Goal: Information Seeking & Learning: Learn about a topic

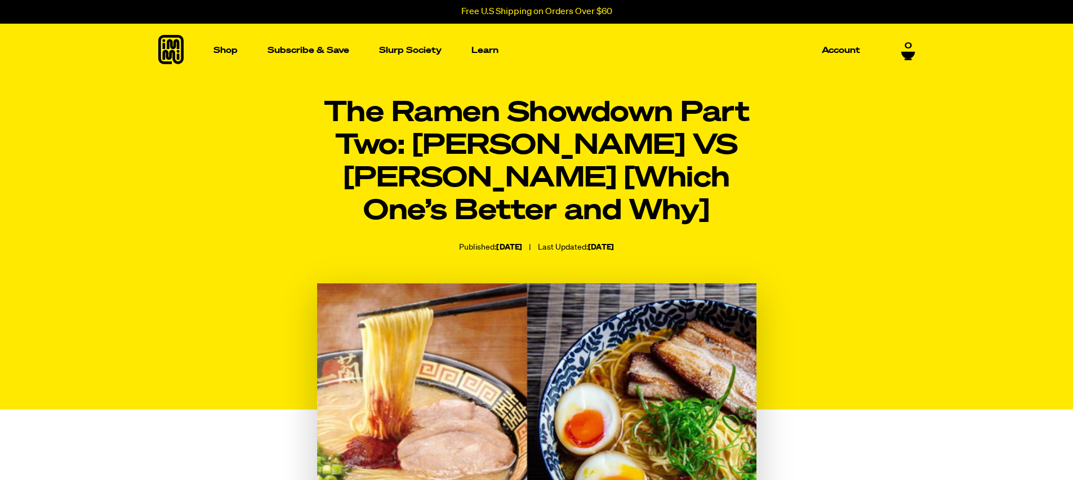
click at [166, 60] on icon at bounding box center [170, 49] width 25 height 29
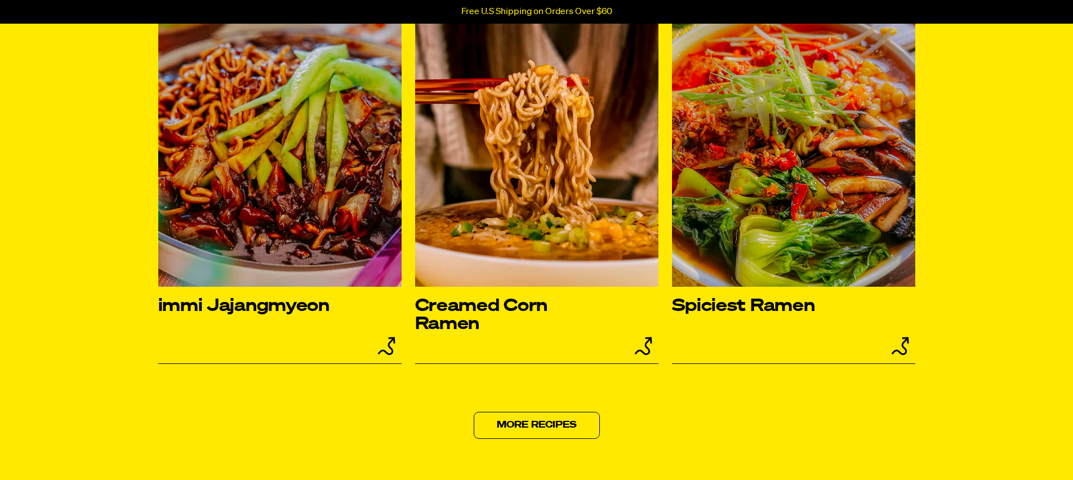
scroll to position [4827, 0]
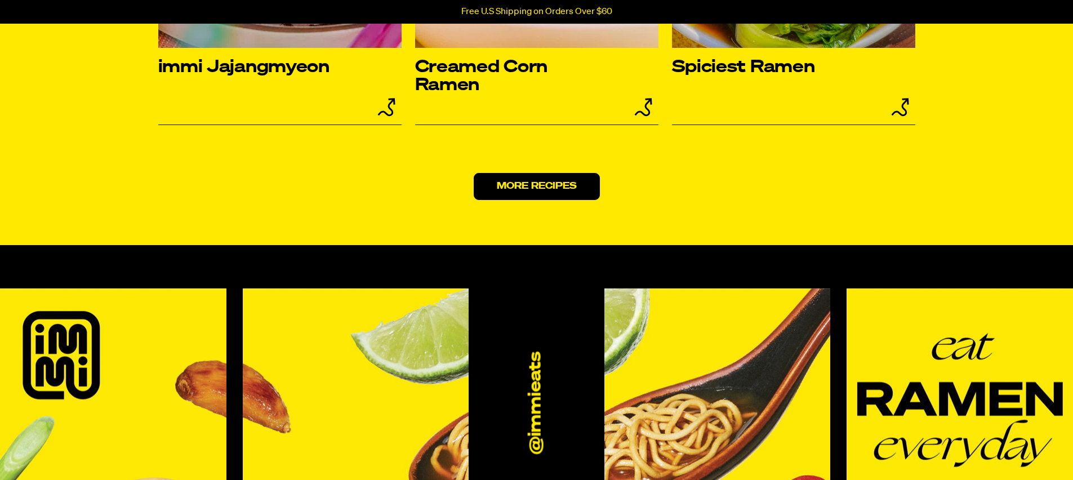
click at [519, 200] on link "More Recipes" at bounding box center [537, 186] width 126 height 27
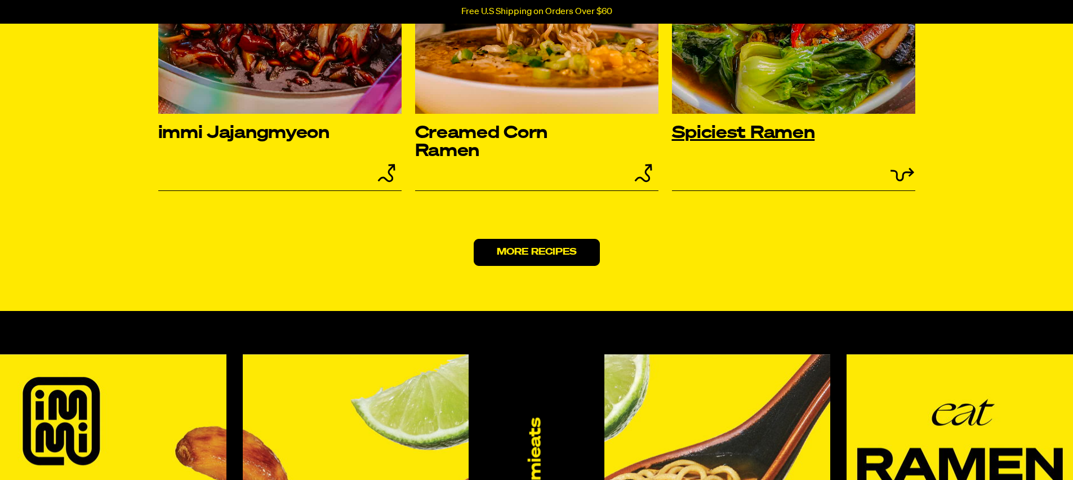
scroll to position [4626, 0]
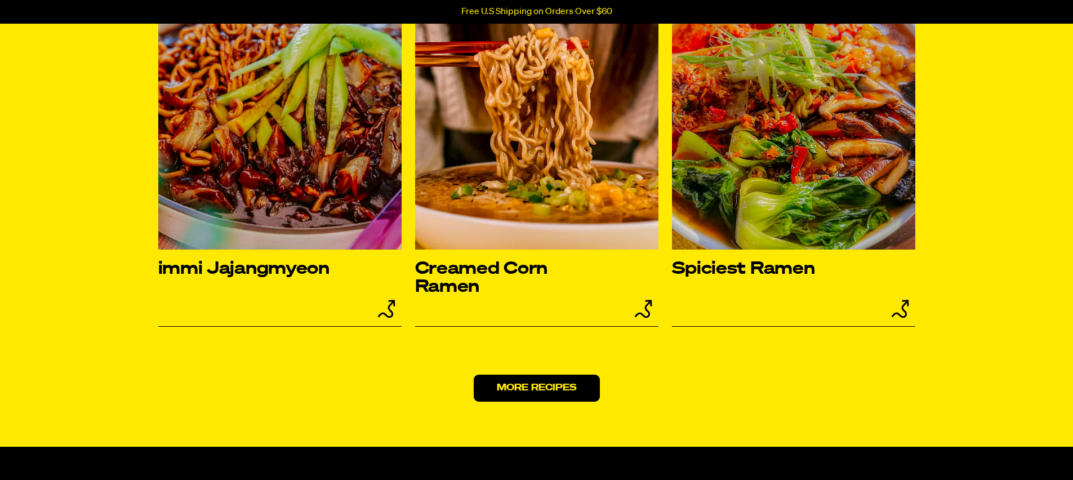
click at [547, 402] on link "More Recipes" at bounding box center [537, 388] width 126 height 27
click at [546, 402] on link "More Recipes" at bounding box center [537, 388] width 126 height 27
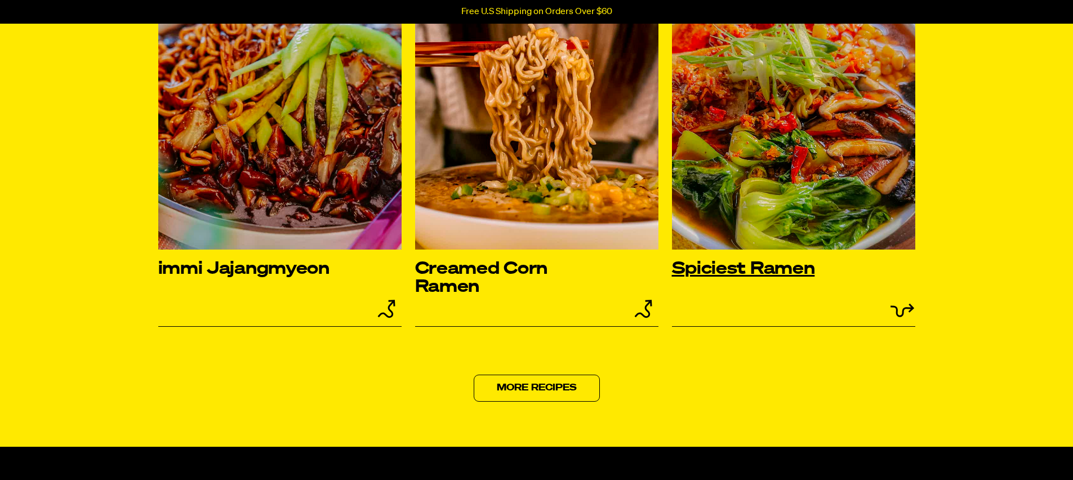
click at [791, 219] on img at bounding box center [793, 117] width 243 height 265
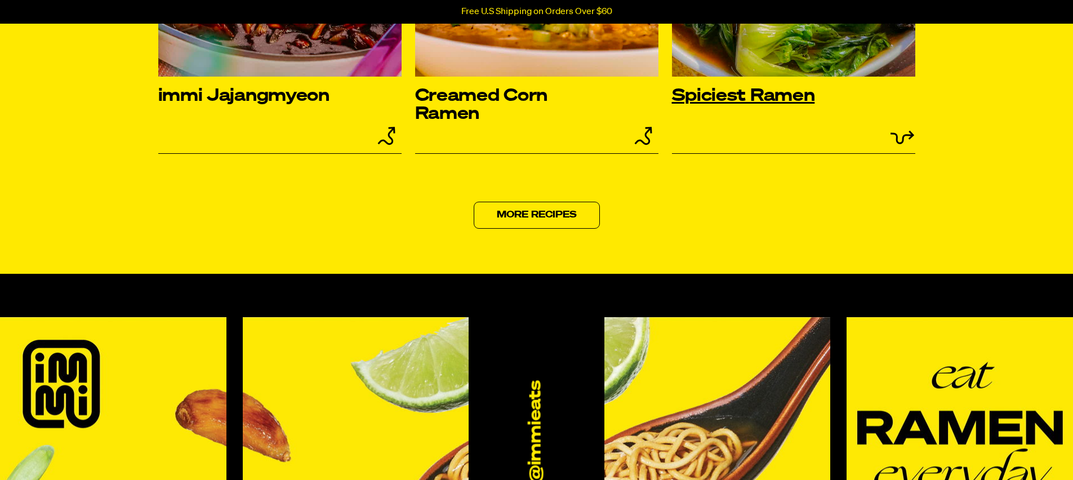
click at [754, 105] on h3 "Spiciest Ramen" at bounding box center [769, 96] width 195 height 18
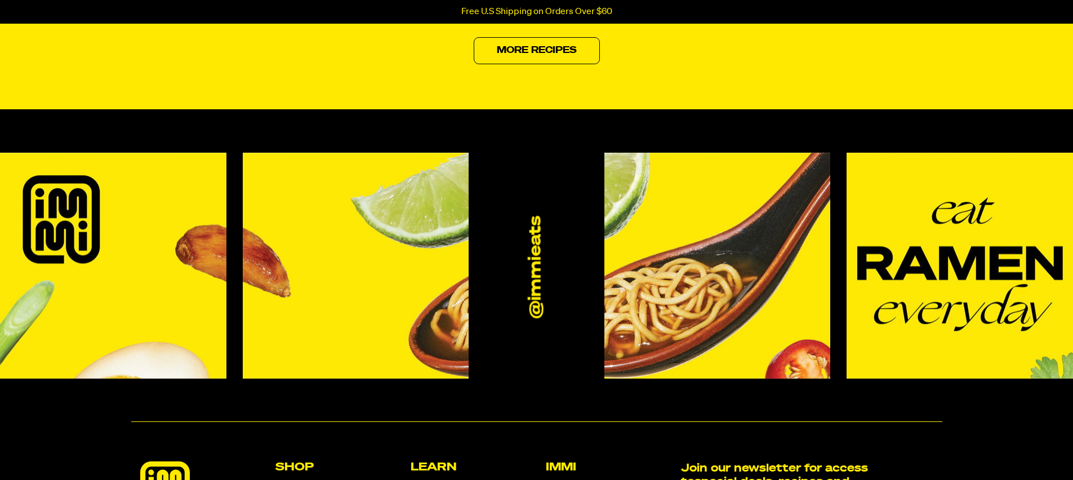
scroll to position [4831, 0]
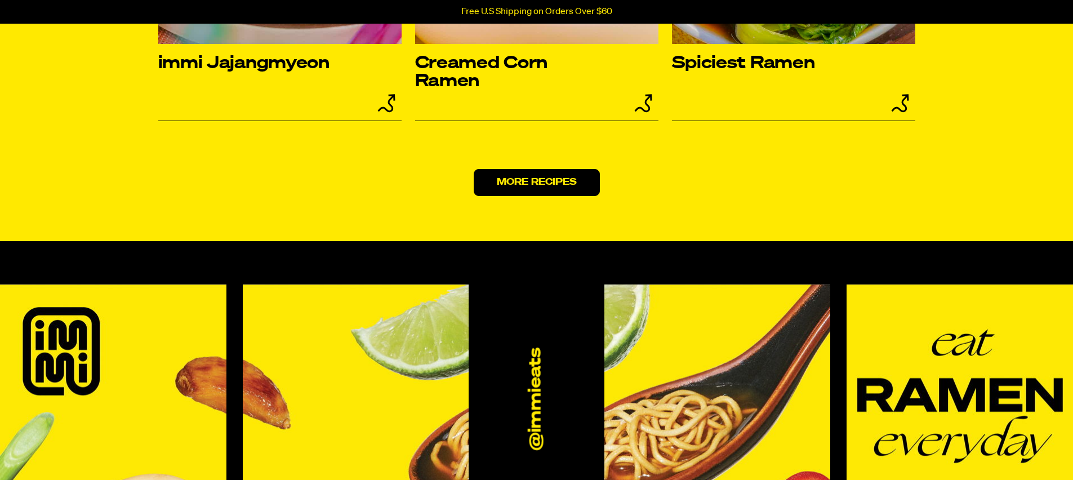
click at [494, 196] on link "More Recipes" at bounding box center [537, 182] width 126 height 27
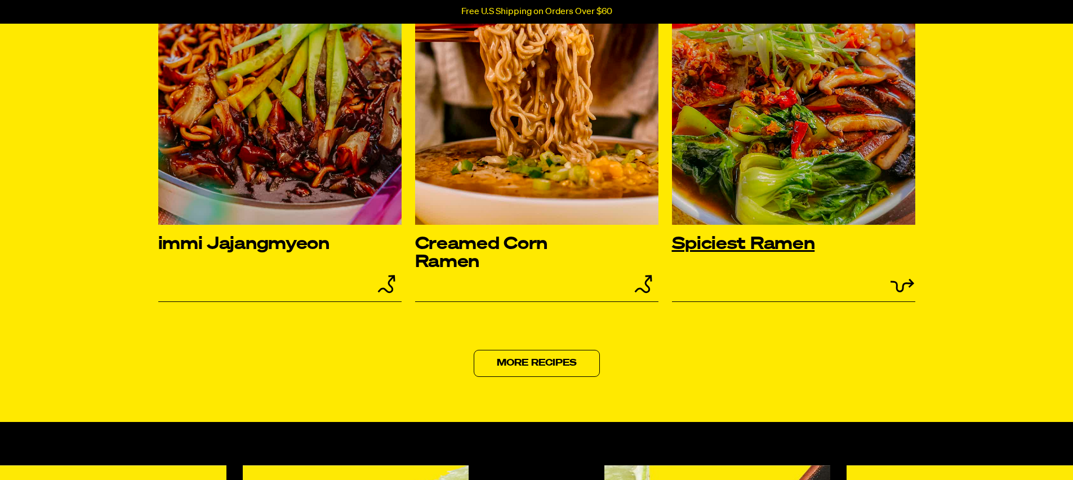
click at [731, 175] on img at bounding box center [793, 92] width 243 height 265
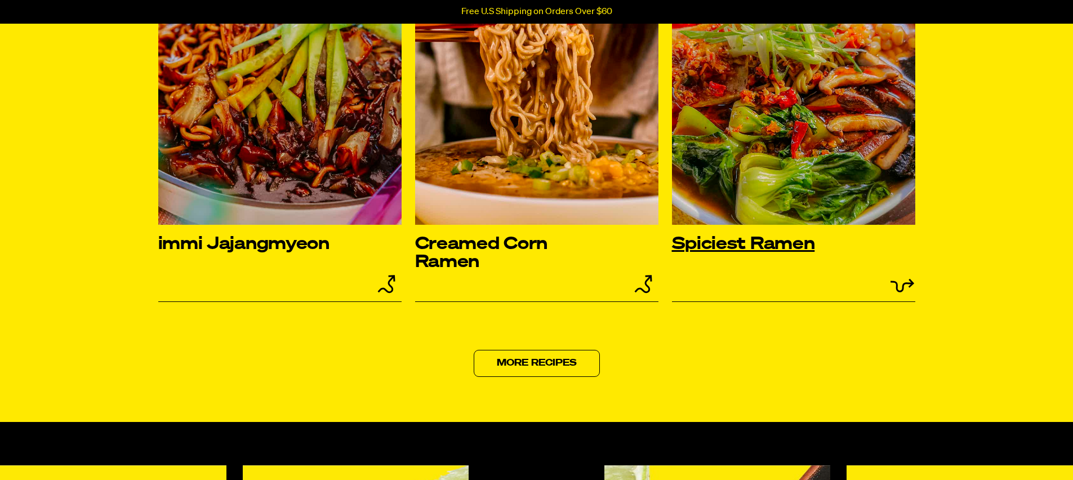
click at [762, 253] on h3 "Spiciest Ramen" at bounding box center [769, 244] width 195 height 18
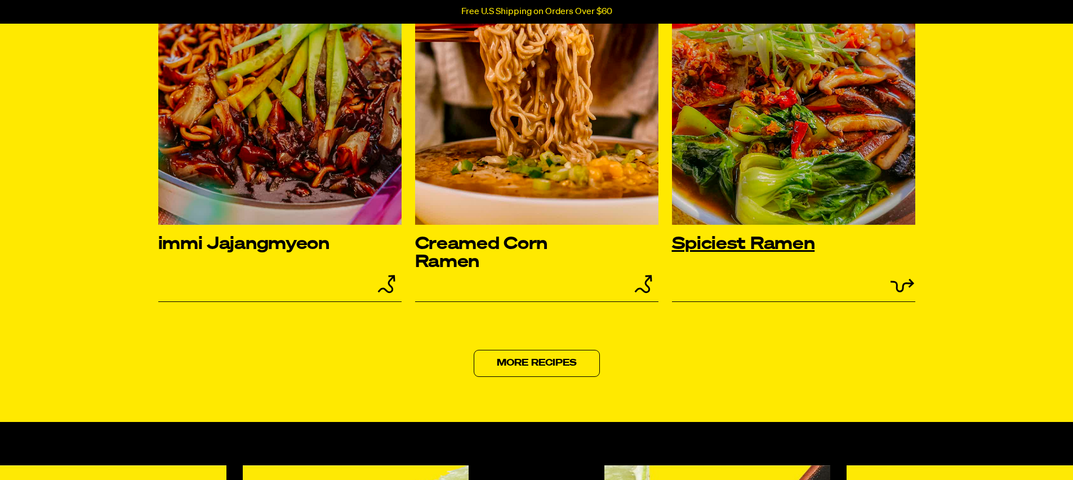
click at [762, 253] on h3 "Spiciest Ramen" at bounding box center [769, 244] width 195 height 18
drag, startPoint x: 762, startPoint y: 292, endPoint x: 757, endPoint y: 210, distance: 82.4
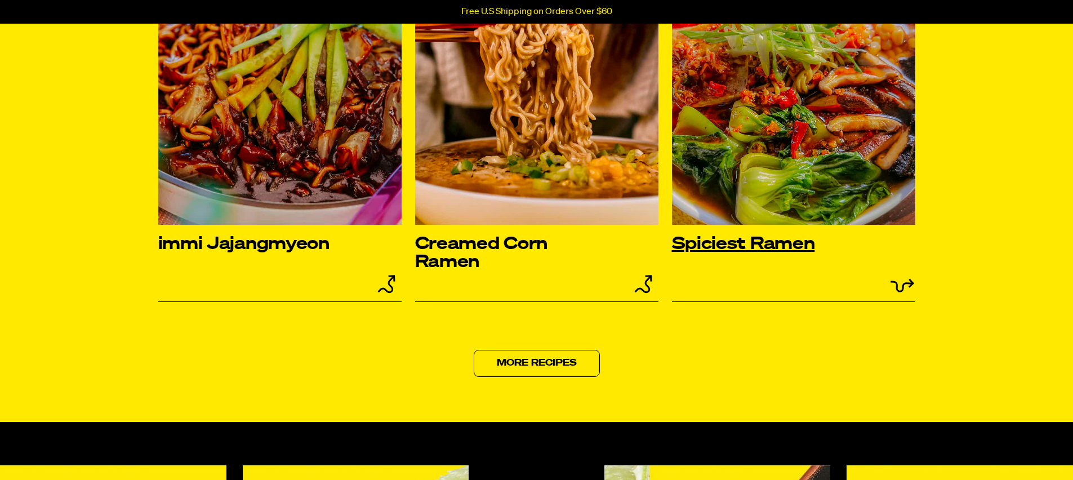
click at [757, 210] on img at bounding box center [793, 92] width 243 height 265
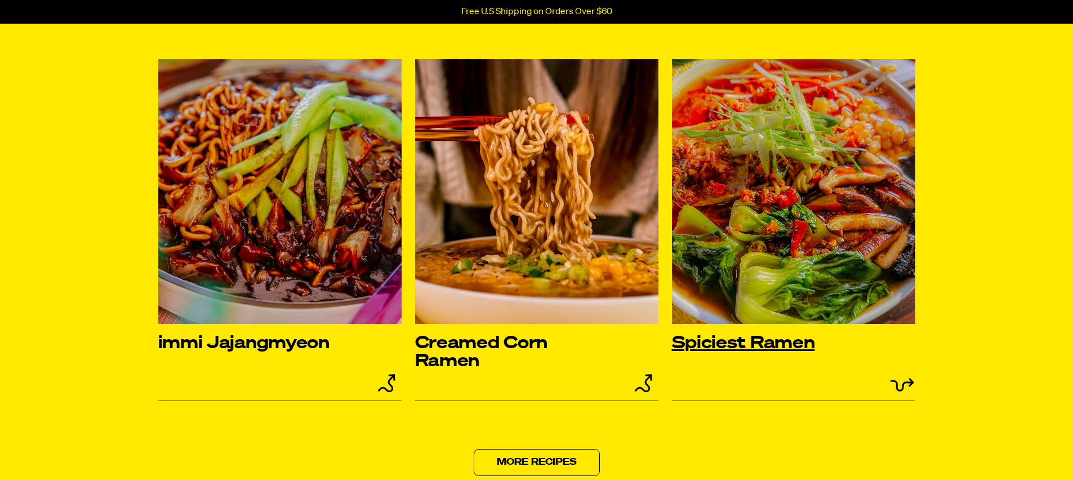
scroll to position [4485, 0]
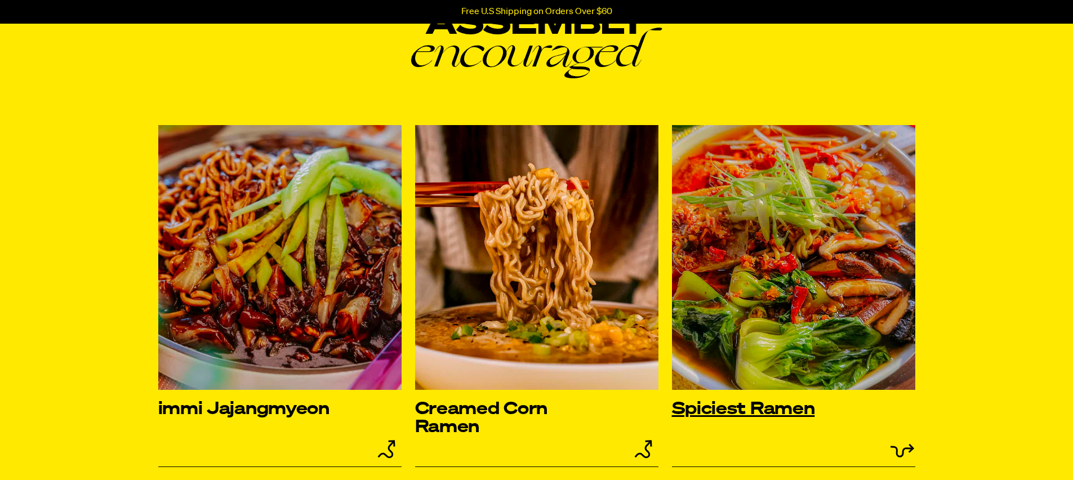
click at [756, 241] on img at bounding box center [793, 257] width 243 height 265
click at [757, 241] on img at bounding box center [793, 257] width 243 height 265
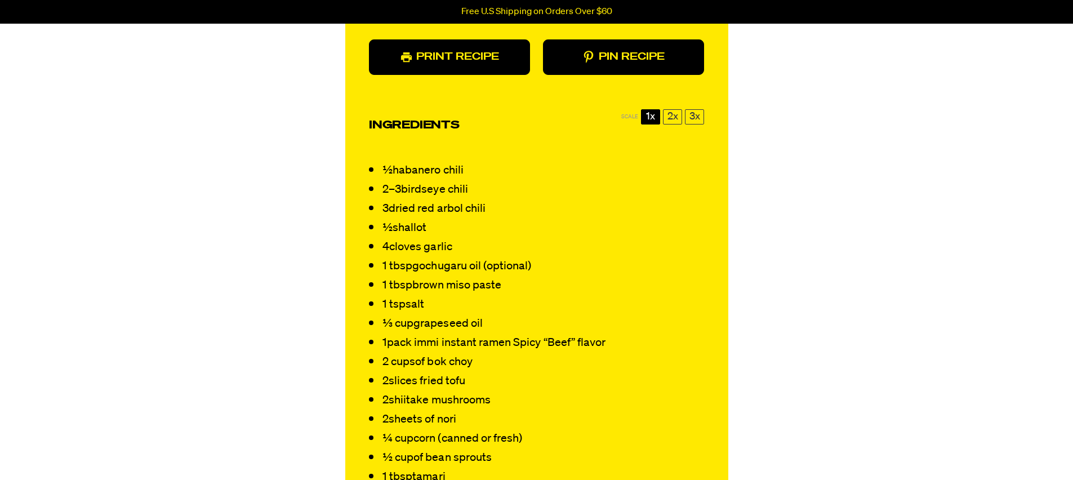
scroll to position [1151, 0]
